Goal: Navigation & Orientation: Find specific page/section

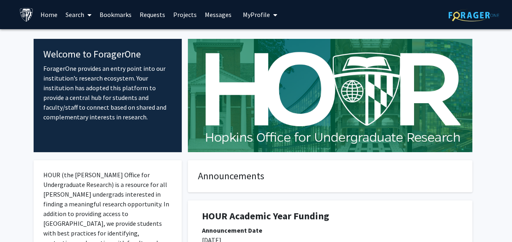
click at [261, 13] on span "My Profile" at bounding box center [256, 15] width 27 height 8
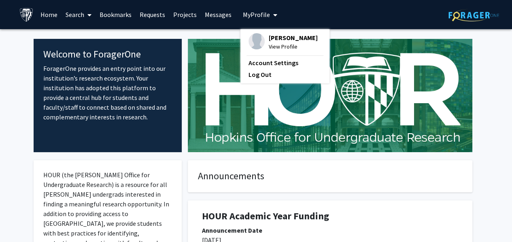
click at [275, 40] on span "[PERSON_NAME]" at bounding box center [293, 37] width 49 height 9
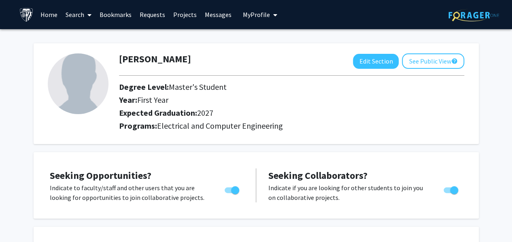
click at [50, 15] on link "Home" at bounding box center [48, 14] width 25 height 28
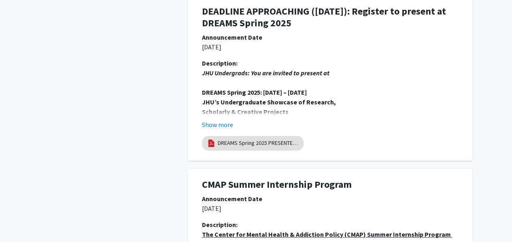
scroll to position [1451, 0]
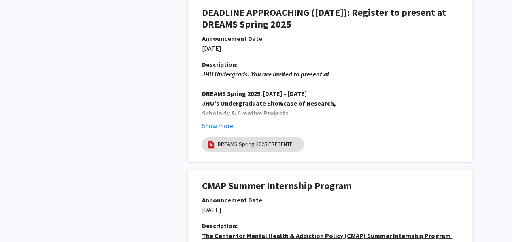
drag, startPoint x: 73, startPoint y: 119, endPoint x: 52, endPoint y: 127, distance: 22.7
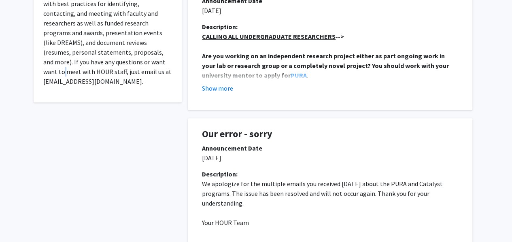
scroll to position [0, 0]
